Goal: Navigation & Orientation: Find specific page/section

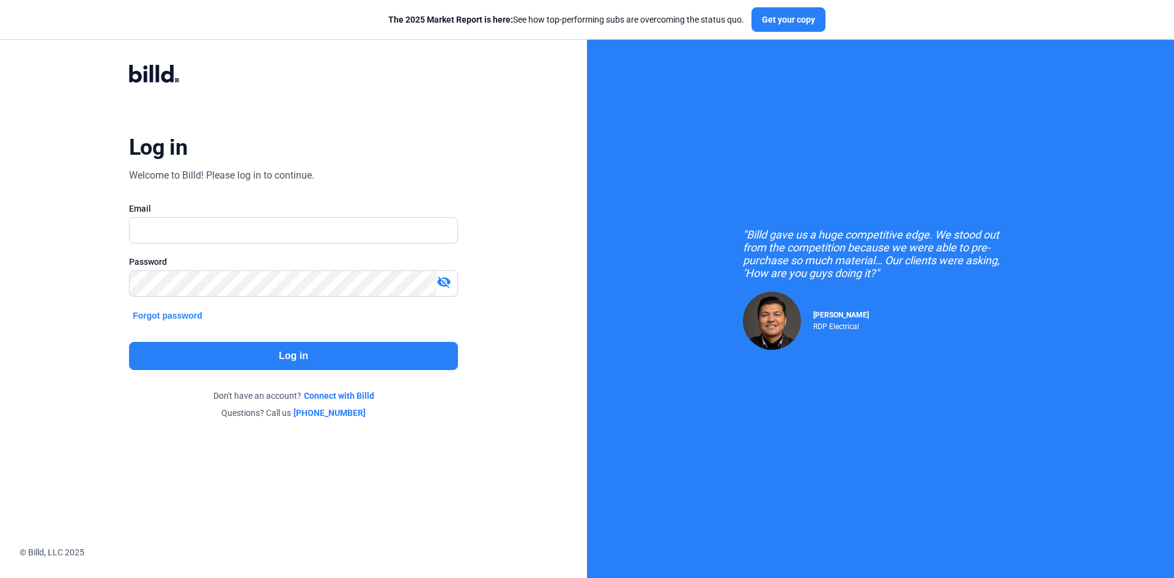
type input "[PERSON_NAME][EMAIL_ADDRESS][DOMAIN_NAME]"
click at [227, 364] on button "Log in" at bounding box center [293, 356] width 329 height 28
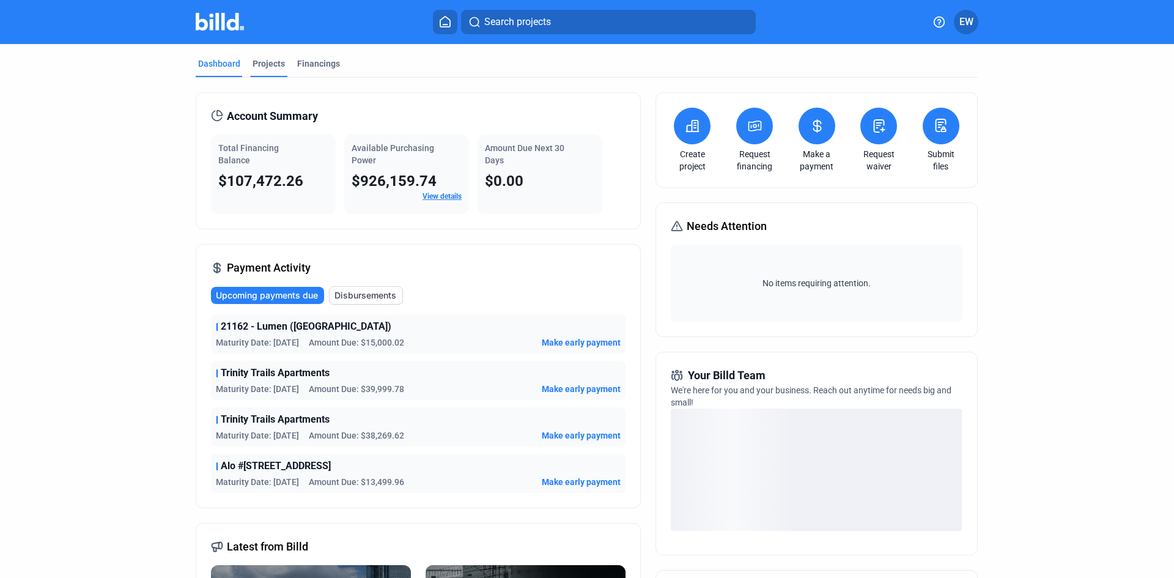
click at [270, 64] on div "Projects" at bounding box center [269, 63] width 32 height 12
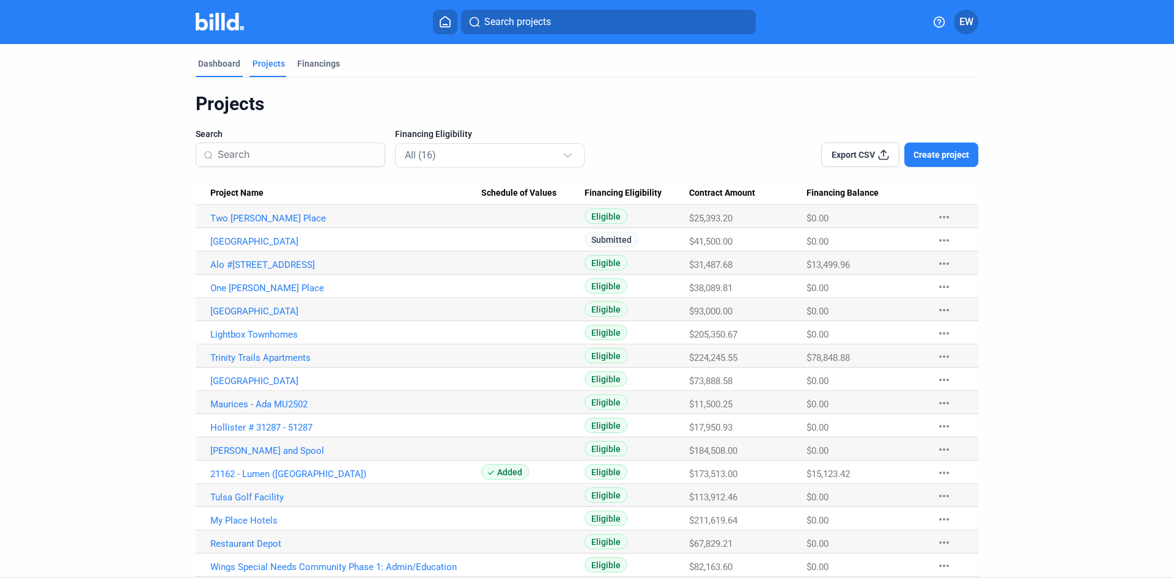
click at [205, 60] on div "Dashboard" at bounding box center [219, 63] width 42 height 12
